Goal: Find contact information: Find contact information

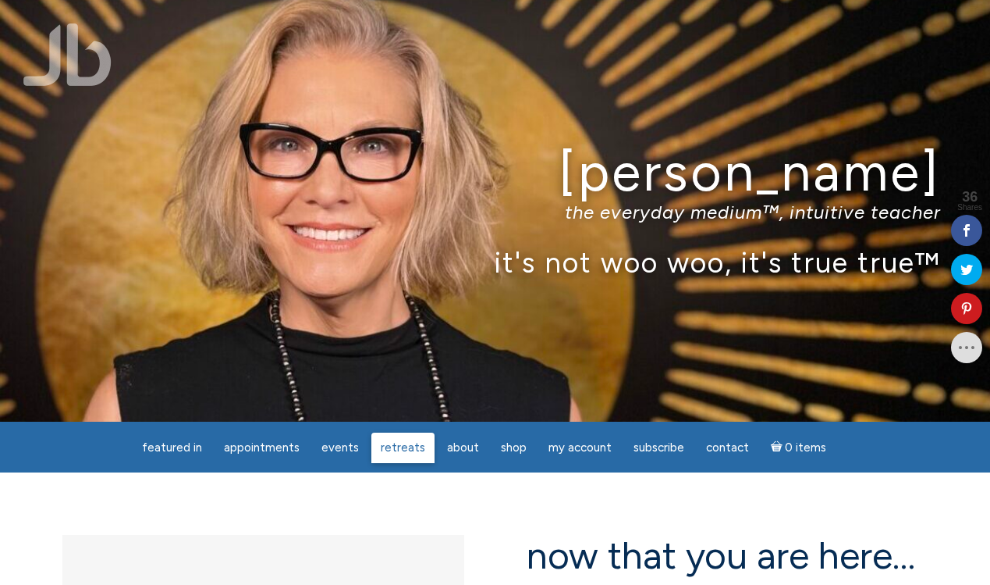
click at [405, 449] on span "Retreats" at bounding box center [403, 447] width 44 height 14
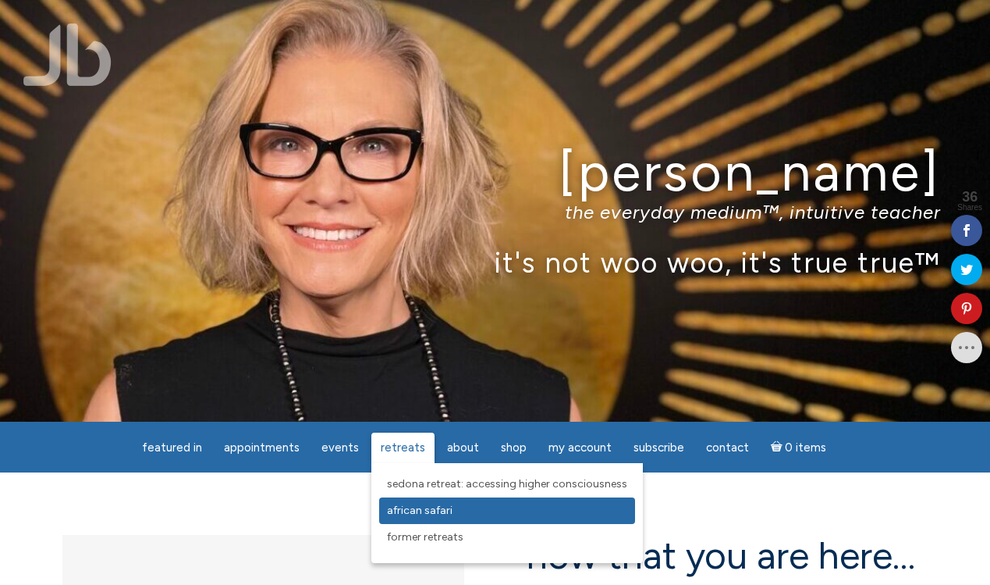
click at [406, 521] on link "African Safari" at bounding box center [507, 510] width 256 height 27
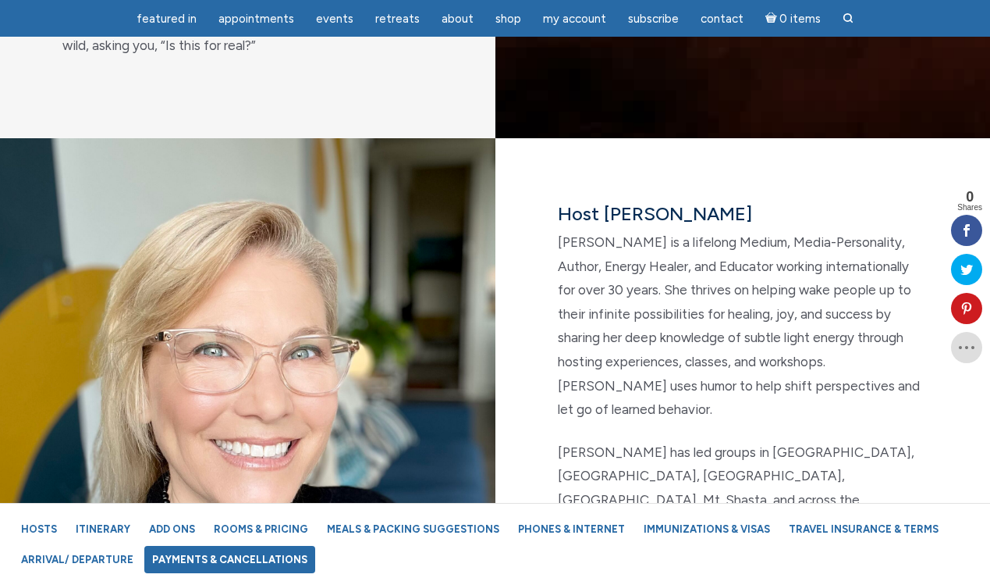
scroll to position [2118, 0]
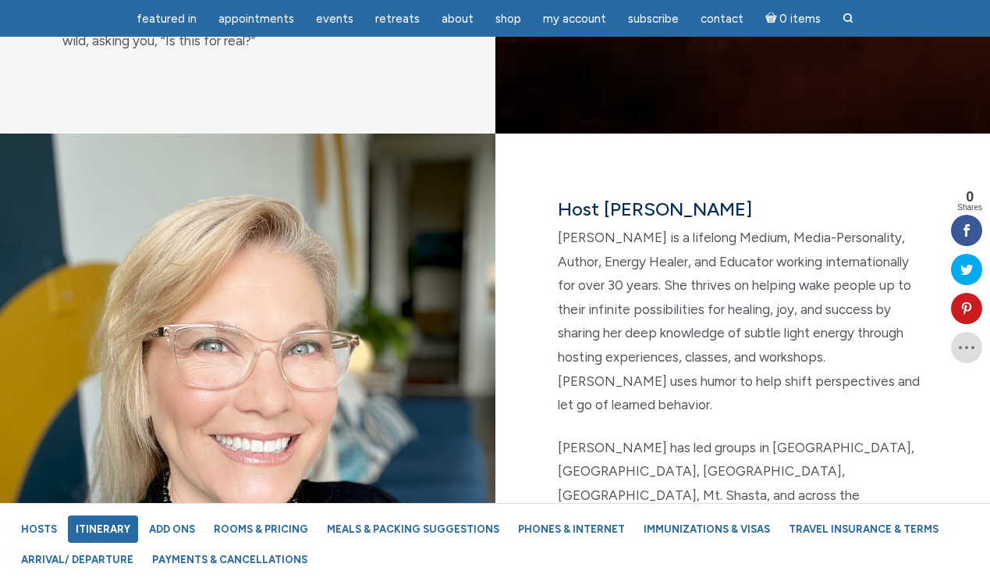
click at [116, 522] on link "Itinerary" at bounding box center [103, 528] width 70 height 27
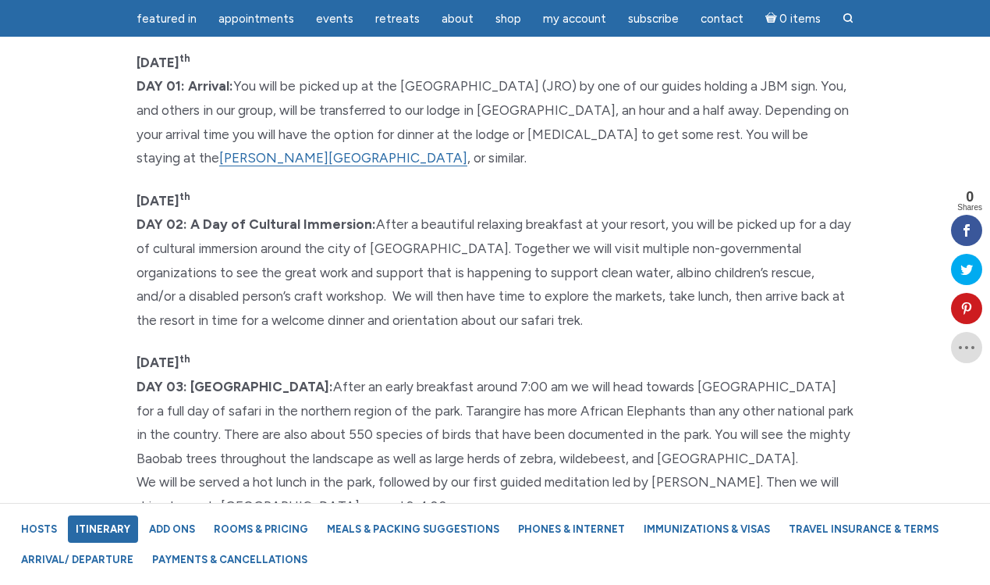
scroll to position [4150, 0]
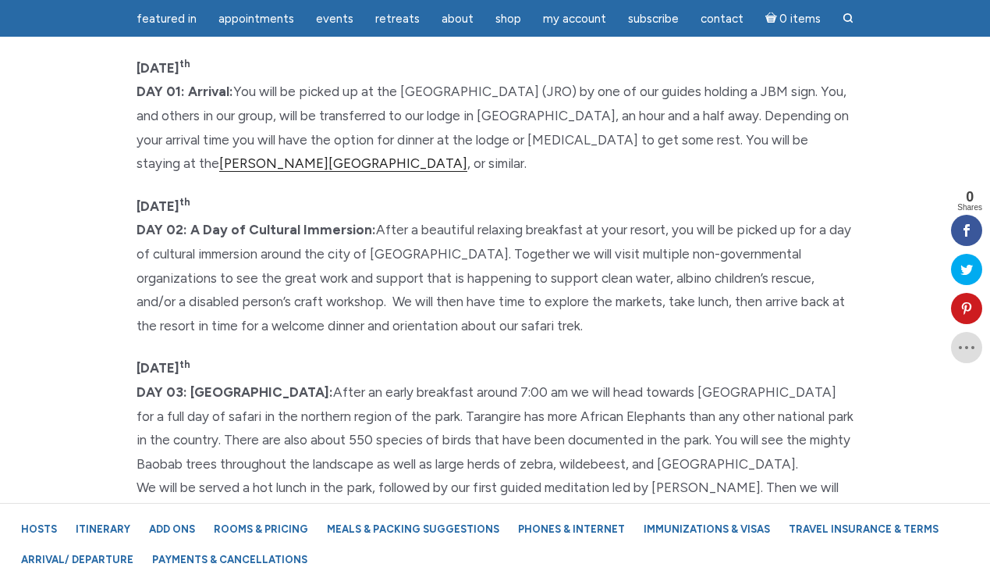
click at [219, 155] on link "[PERSON_NAME][GEOGRAPHIC_DATA]" at bounding box center [343, 163] width 248 height 16
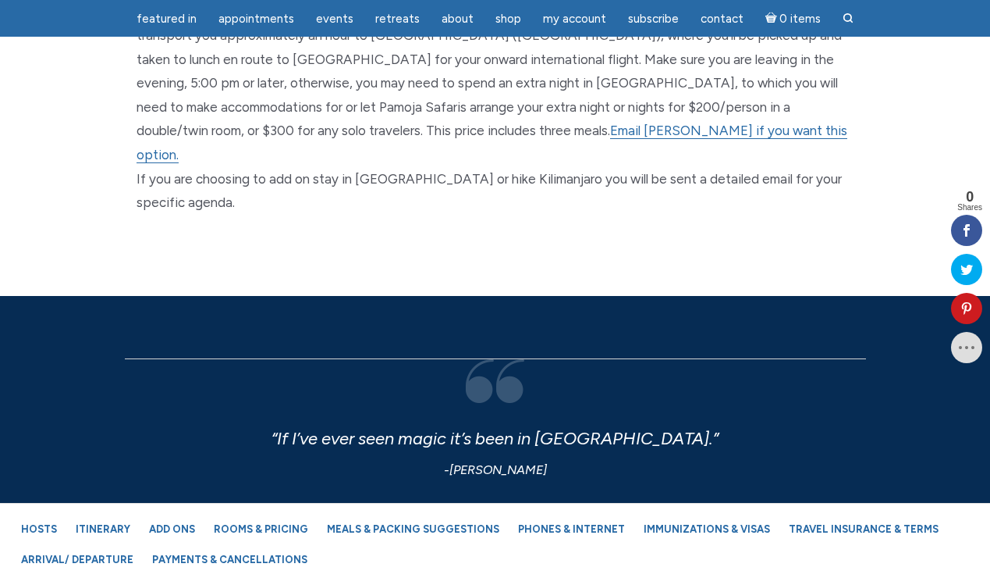
scroll to position [6176, 0]
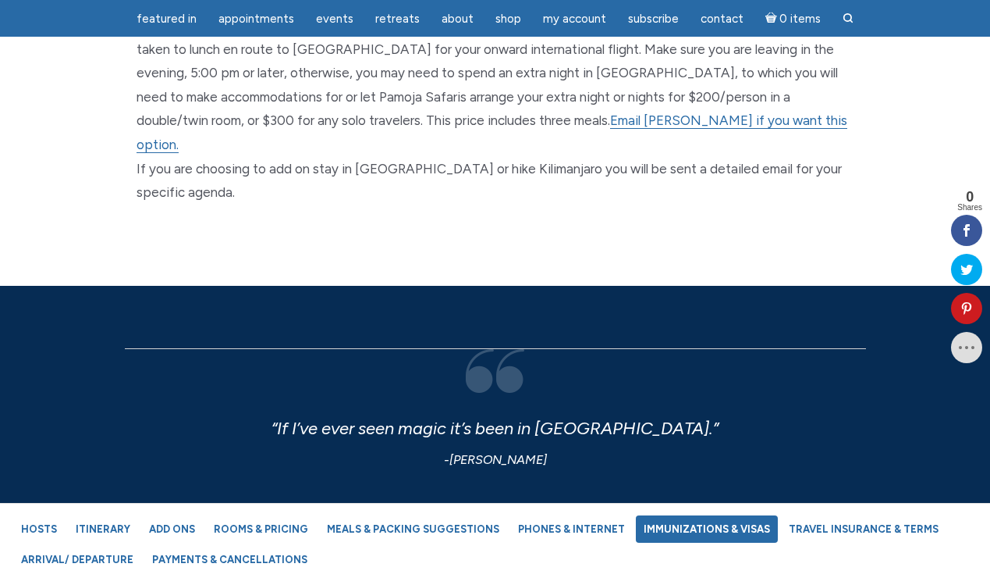
click at [690, 534] on link "Immunizations & Visas" at bounding box center [707, 528] width 142 height 27
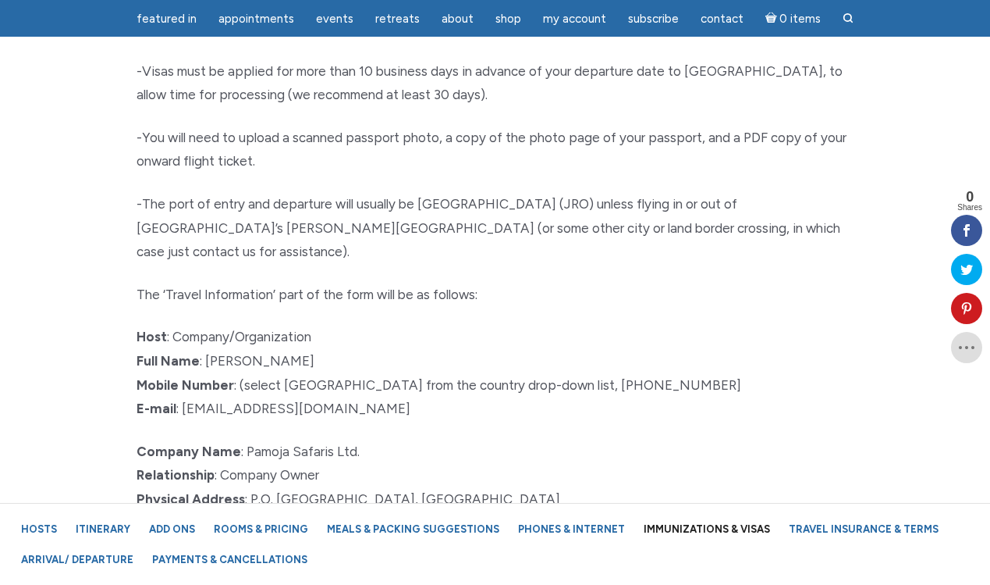
scroll to position [16025, 0]
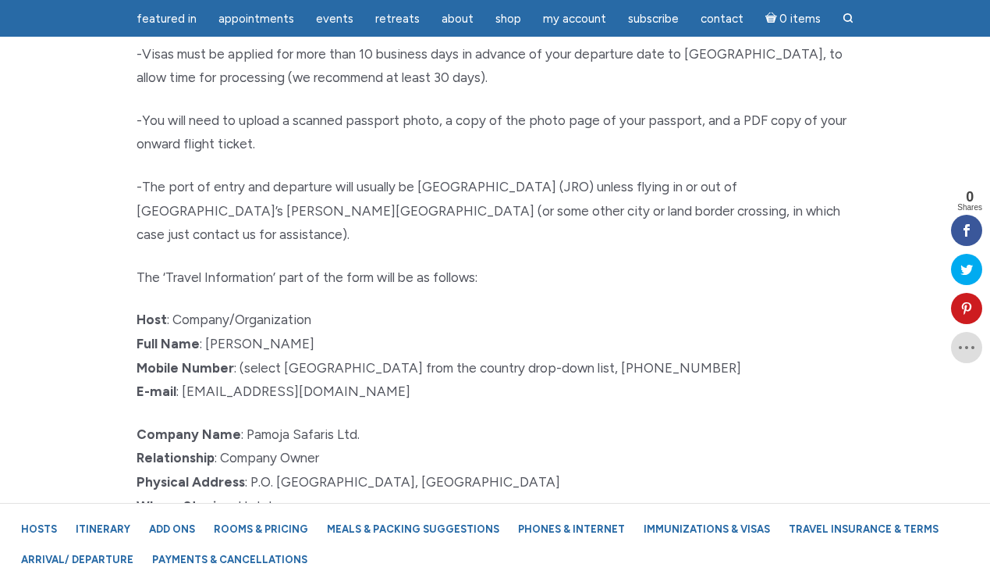
click at [432, 564] on span "please visit the official website here" at bounding box center [370, 572] width 217 height 16
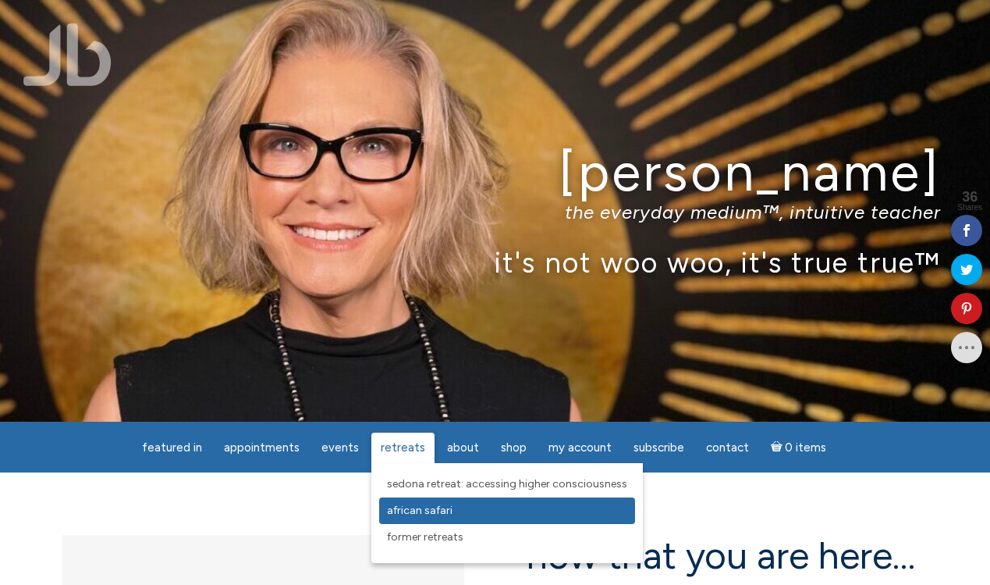
click at [402, 514] on span "African Safari" at bounding box center [420, 509] width 66 height 13
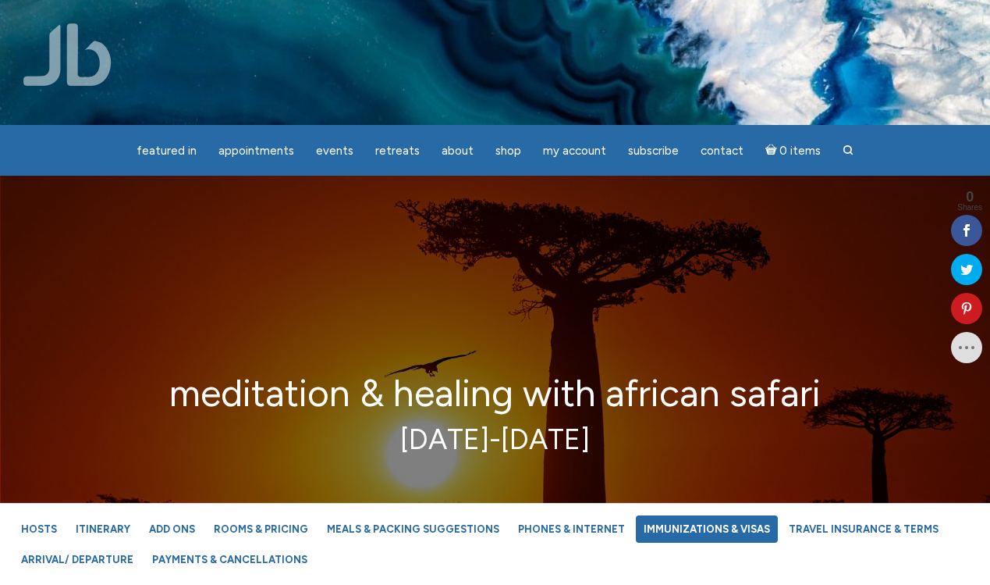
click at [694, 525] on link "Immunizations & Visas" at bounding box center [707, 528] width 142 height 27
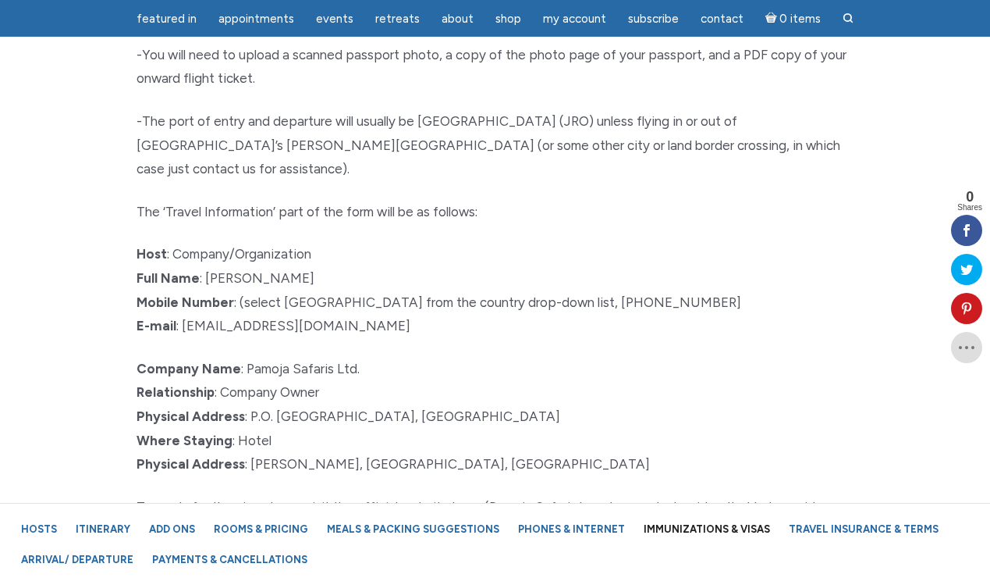
scroll to position [16092, 0]
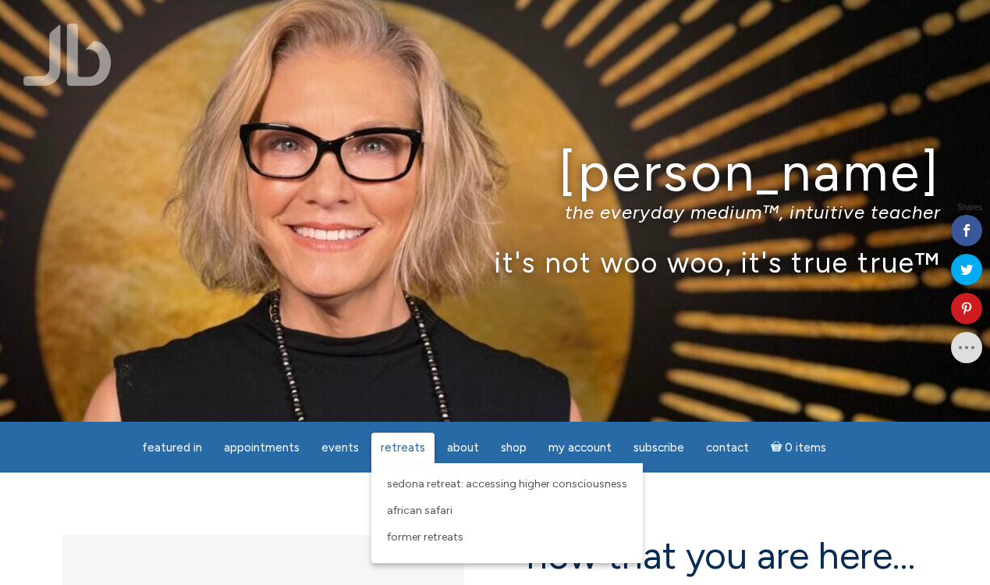
click at [398, 440] on span "Retreats" at bounding box center [403, 447] width 44 height 14
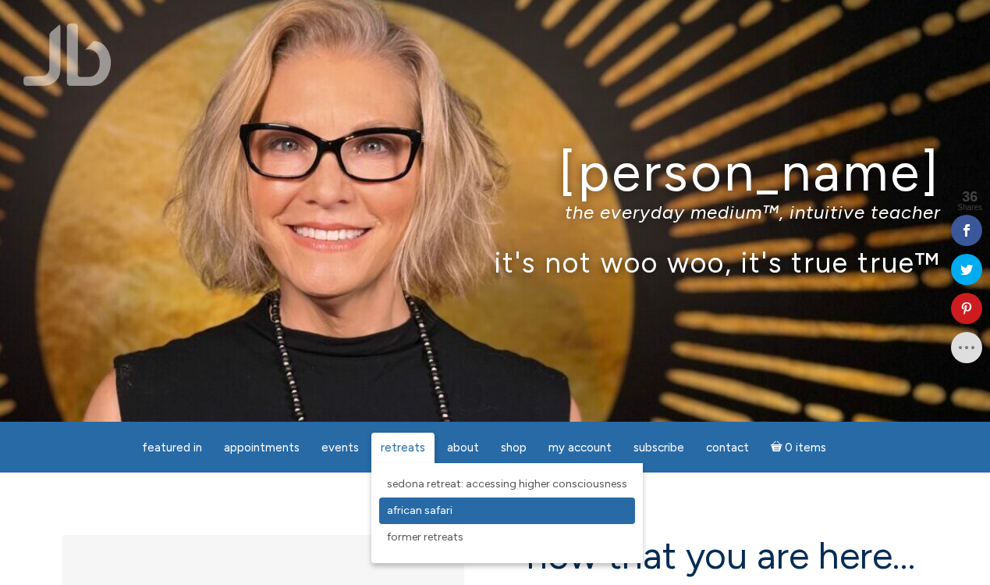
click at [407, 504] on span "African Safari" at bounding box center [420, 509] width 66 height 13
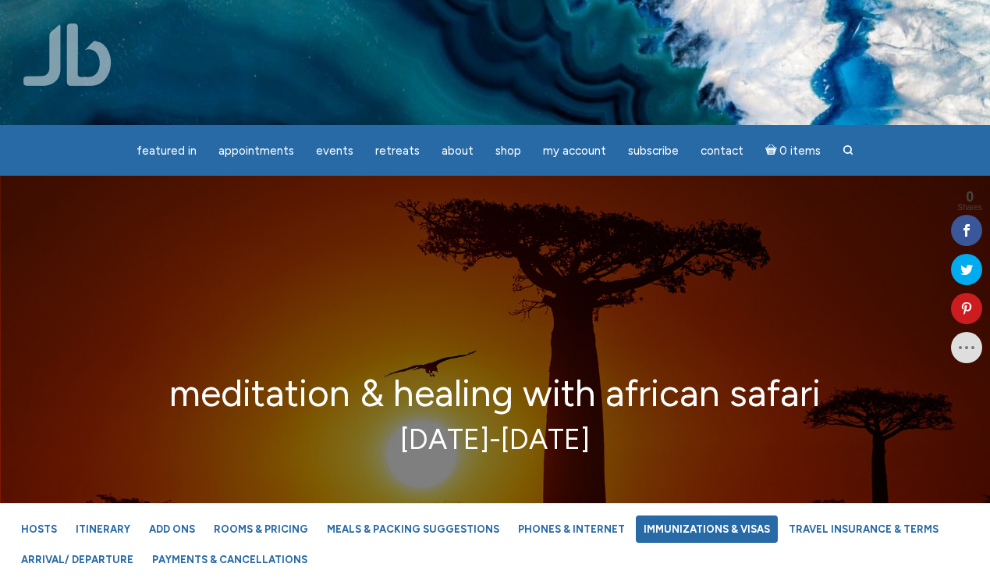
click at [677, 528] on link "Immunizations & Visas" at bounding box center [707, 528] width 142 height 27
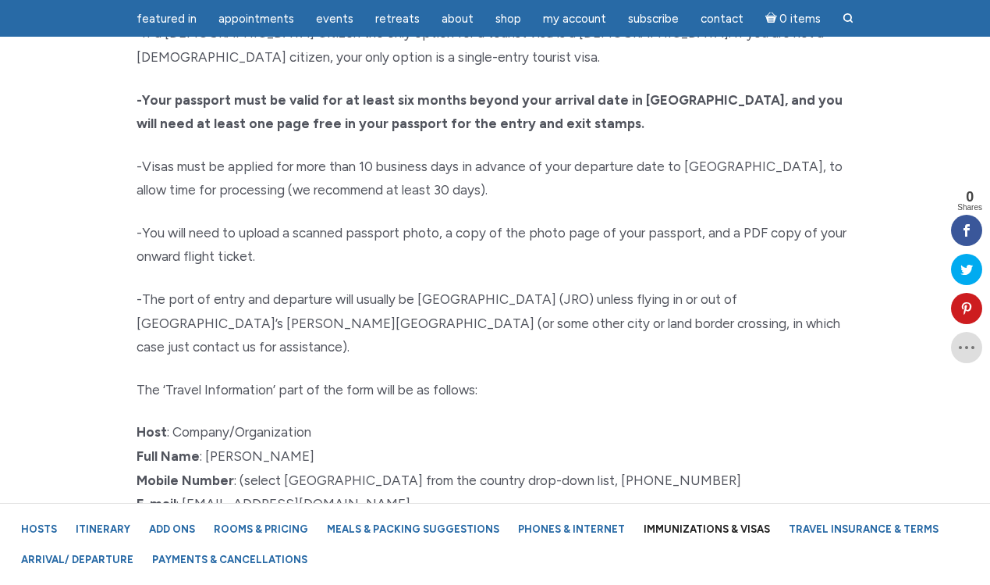
scroll to position [15934, 0]
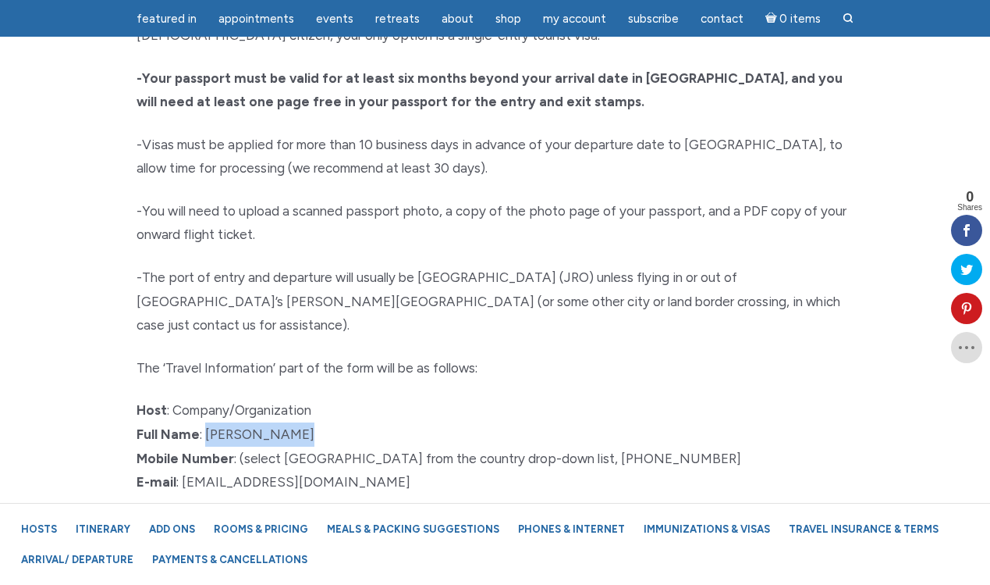
drag, startPoint x: 301, startPoint y: 252, endPoint x: 205, endPoint y: 251, distance: 96.0
click at [205, 398] on p "Host : Company/Organization Full Name : [PERSON_NAME] Mobile Number : (select […" at bounding box center [496, 445] width 718 height 95
copy span "[PERSON_NAME]"
click at [411, 311] on div "Visas It’s a relatively simple process to go online and apply for a Tanzanian e…" at bounding box center [495, 301] width 741 height 1013
drag, startPoint x: 662, startPoint y: 270, endPoint x: 534, endPoint y: 275, distance: 128.1
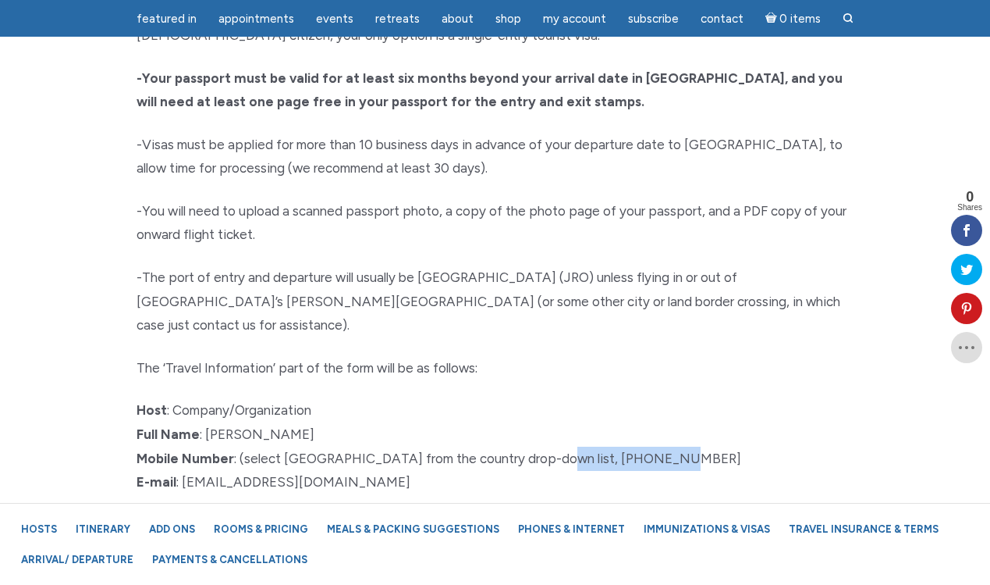
click at [534, 398] on p "Host : Company/Organization Full Name : [PERSON_NAME] Mobile Number : (select […" at bounding box center [496, 445] width 718 height 95
copy span "[PHONE_NUMBER]"
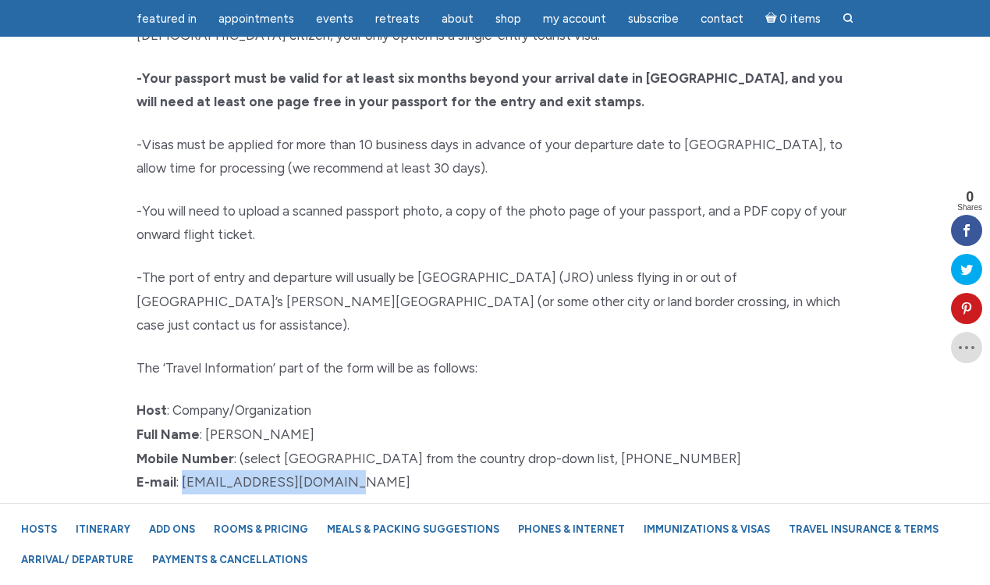
drag, startPoint x: 350, startPoint y: 303, endPoint x: 183, endPoint y: 300, distance: 167.8
click at [183, 398] on p "Host : Company/Organization Full Name : [PERSON_NAME] Mobile Number : (select […" at bounding box center [496, 445] width 718 height 95
copy span "[EMAIL_ADDRESS][DOMAIN_NAME]"
click at [447, 323] on div "Visas It’s a relatively simple process to go online and apply for a Tanzanian e…" at bounding box center [495, 301] width 741 height 1013
drag, startPoint x: 361, startPoint y: 342, endPoint x: 243, endPoint y: 346, distance: 117.9
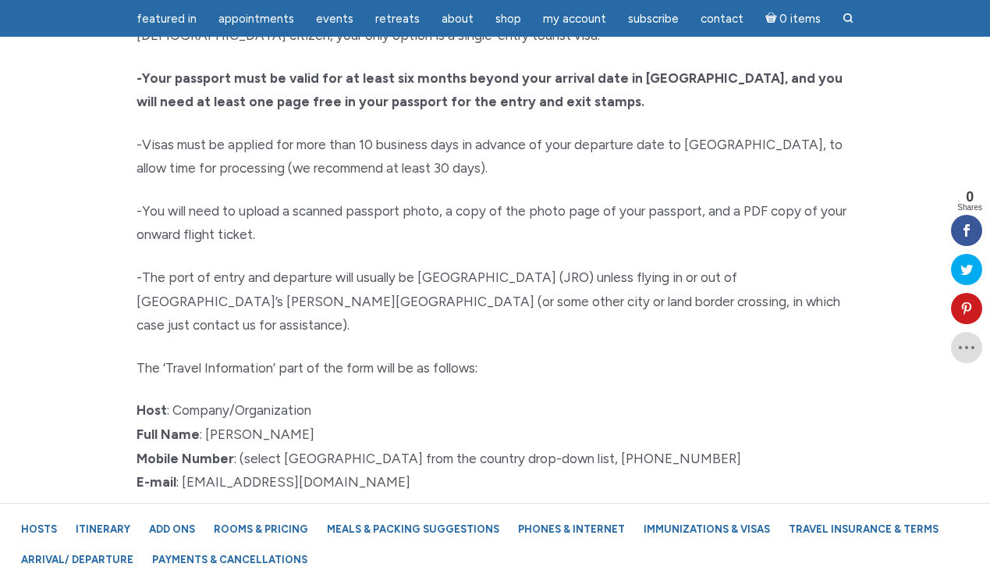
click at [243, 513] on p "Company Name : Pamoja Safaris Ltd. Relationship : Company Owner Physical Addres…" at bounding box center [496, 572] width 718 height 119
copy span "Pamoja Safaris Ltd."
drag, startPoint x: 329, startPoint y: 361, endPoint x: 218, endPoint y: 361, distance: 110.8
click at [218, 513] on p "Company Name : Pamoja Safaris Ltd. Relationship : Company Owner Physical Addres…" at bounding box center [496, 572] width 718 height 119
copy span "Company Owner"
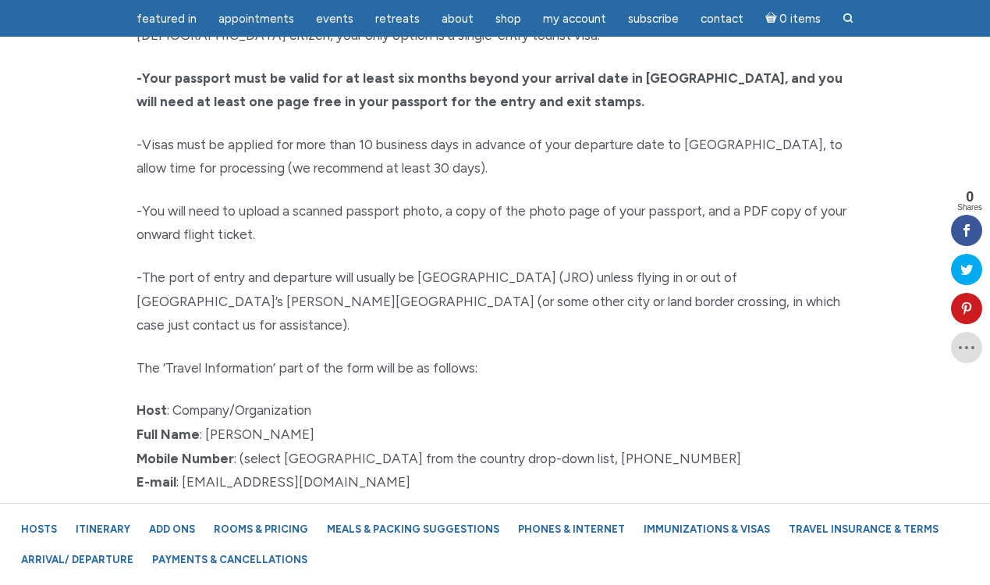
drag, startPoint x: 544, startPoint y: 388, endPoint x: 246, endPoint y: 387, distance: 298.1
click at [246, 513] on p "Company Name : Pamoja Safaris Ltd. Relationship : Company Owner Physical Addres…" at bounding box center [496, 572] width 718 height 119
copy span "P.O. [GEOGRAPHIC_DATA], [GEOGRAPHIC_DATA]"
drag, startPoint x: 470, startPoint y: 437, endPoint x: 247, endPoint y: 440, distance: 222.4
click at [247, 513] on p "Company Name : Pamoja Safaris Ltd. Relationship : Company Owner Physical Addres…" at bounding box center [496, 572] width 718 height 119
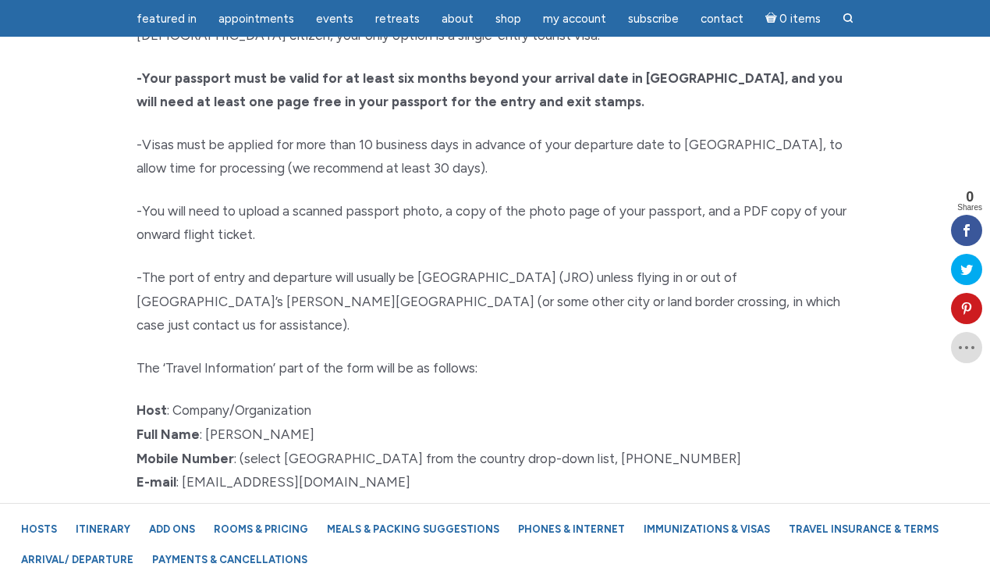
copy span "[PERSON_NAME], [GEOGRAPHIC_DATA], [GEOGRAPHIC_DATA]"
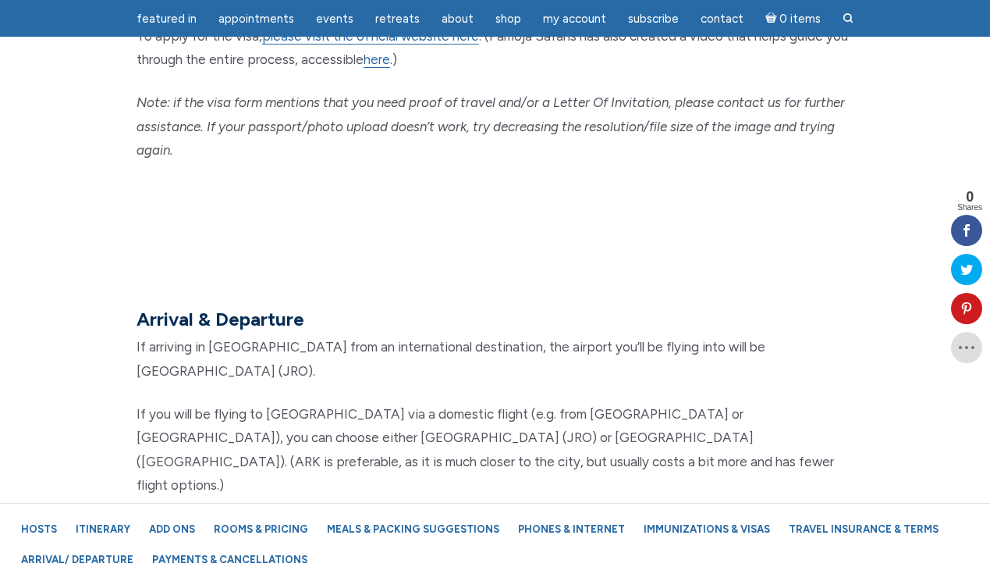
scroll to position [16590, 0]
